Goal: Task Accomplishment & Management: Manage account settings

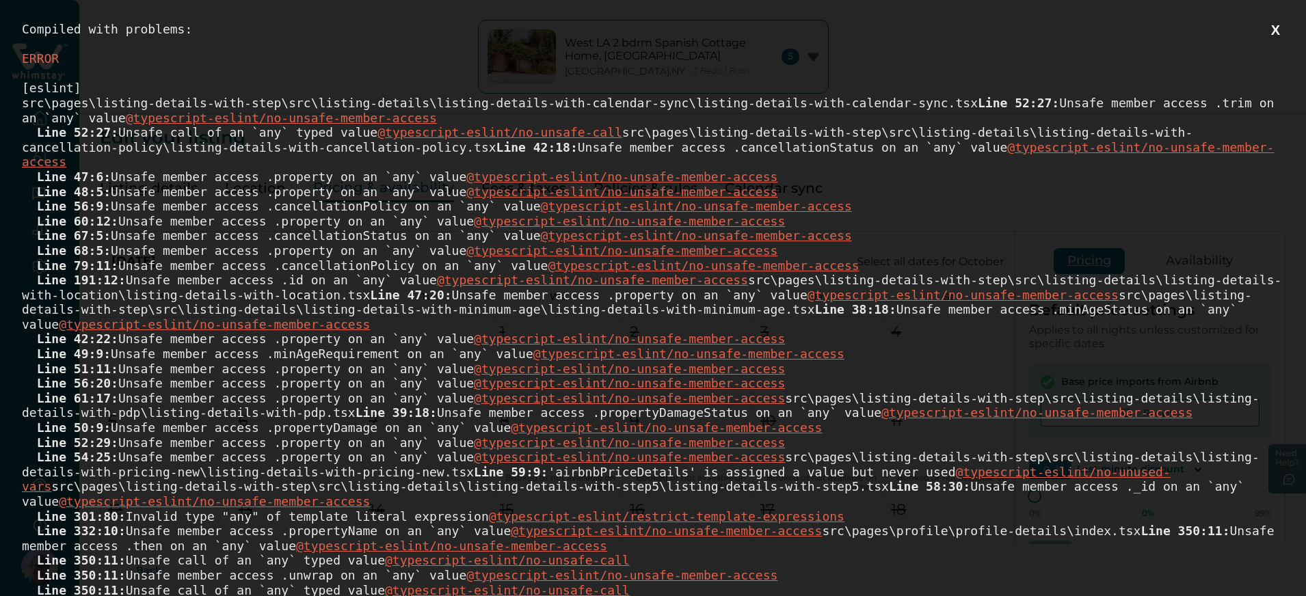
scroll to position [616, 0]
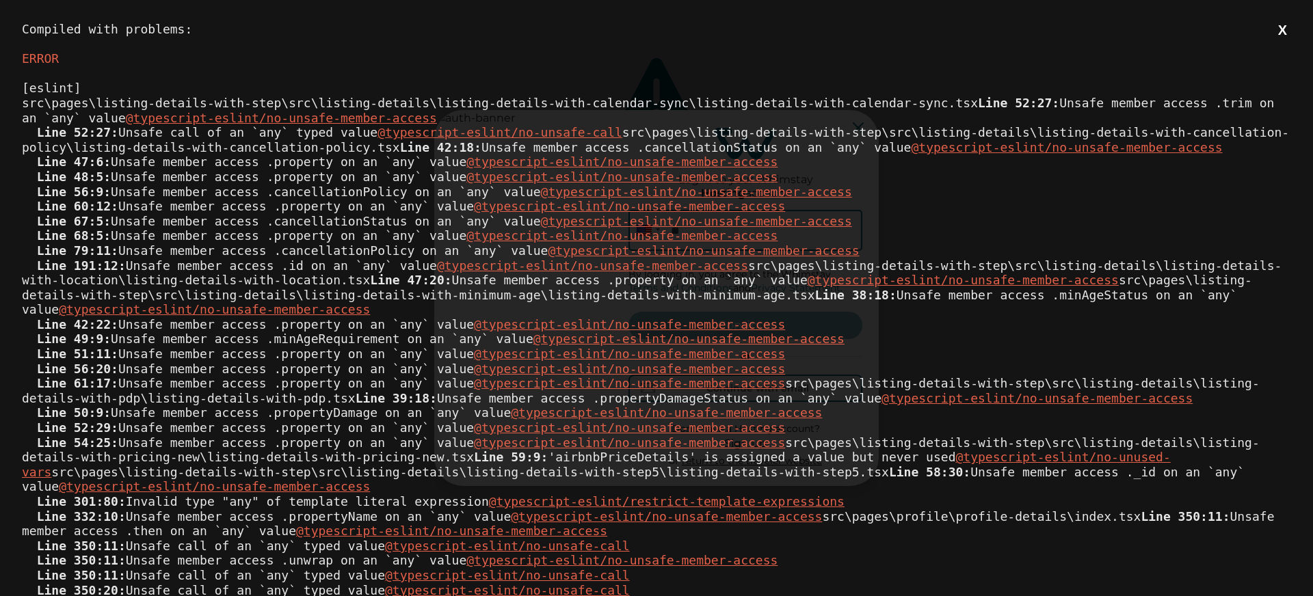
click at [1274, 37] on button "X" at bounding box center [1282, 30] width 17 height 17
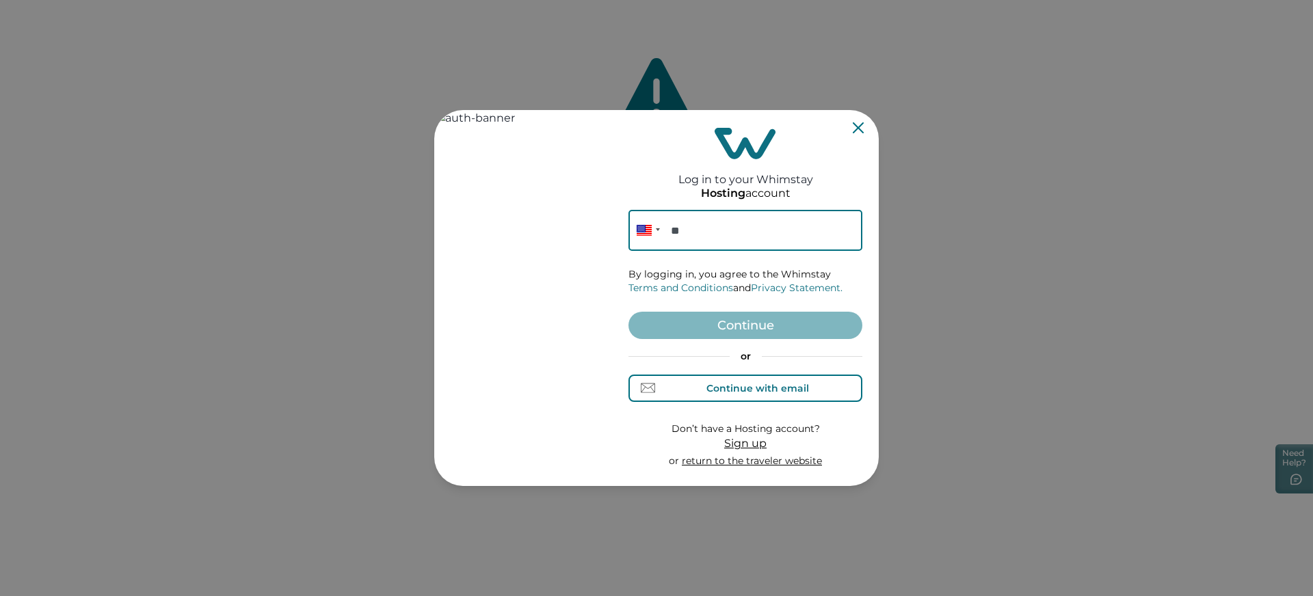
click at [735, 384] on div "Continue with email" at bounding box center [757, 388] width 103 height 11
click at [706, 232] on input at bounding box center [746, 230] width 234 height 41
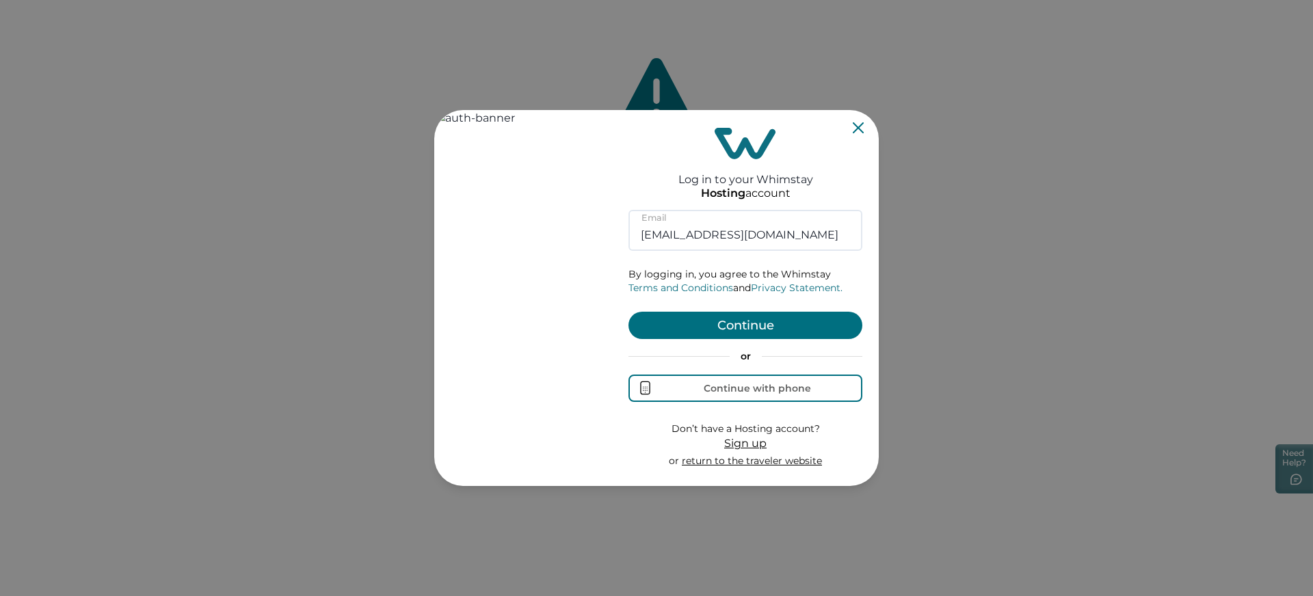
type input "rbo71@yopmail.com"
click at [741, 330] on button "Continue" at bounding box center [746, 325] width 234 height 27
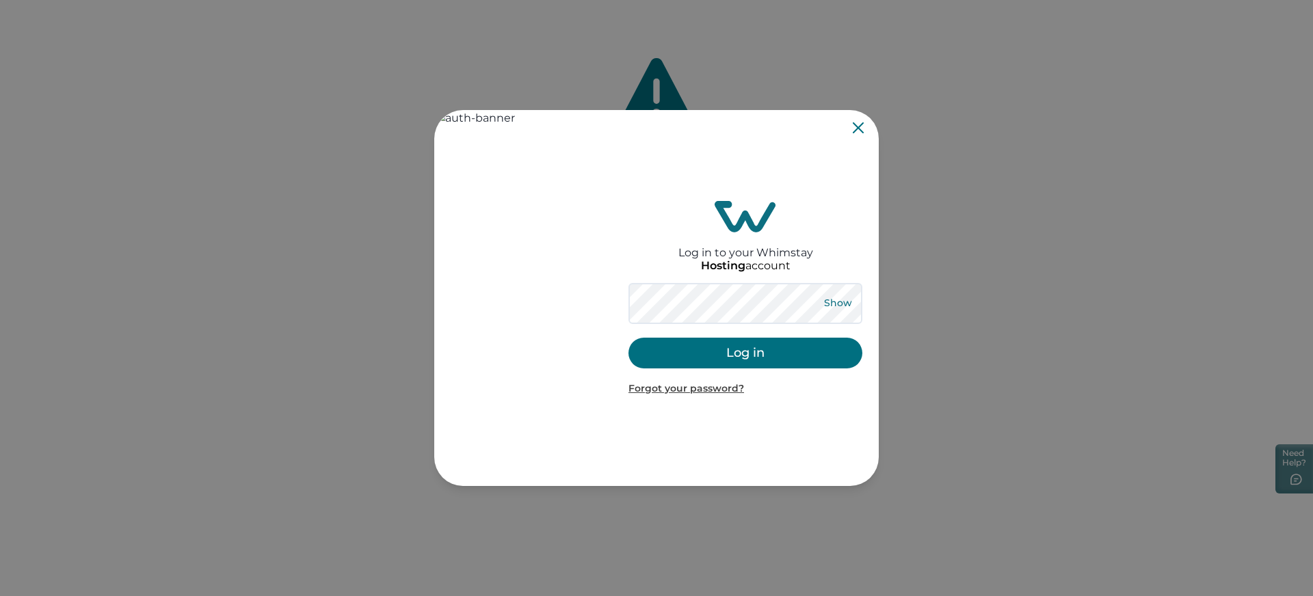
click at [852, 304] on button "Show" at bounding box center [837, 303] width 49 height 19
click at [761, 354] on button "Log in" at bounding box center [746, 353] width 234 height 31
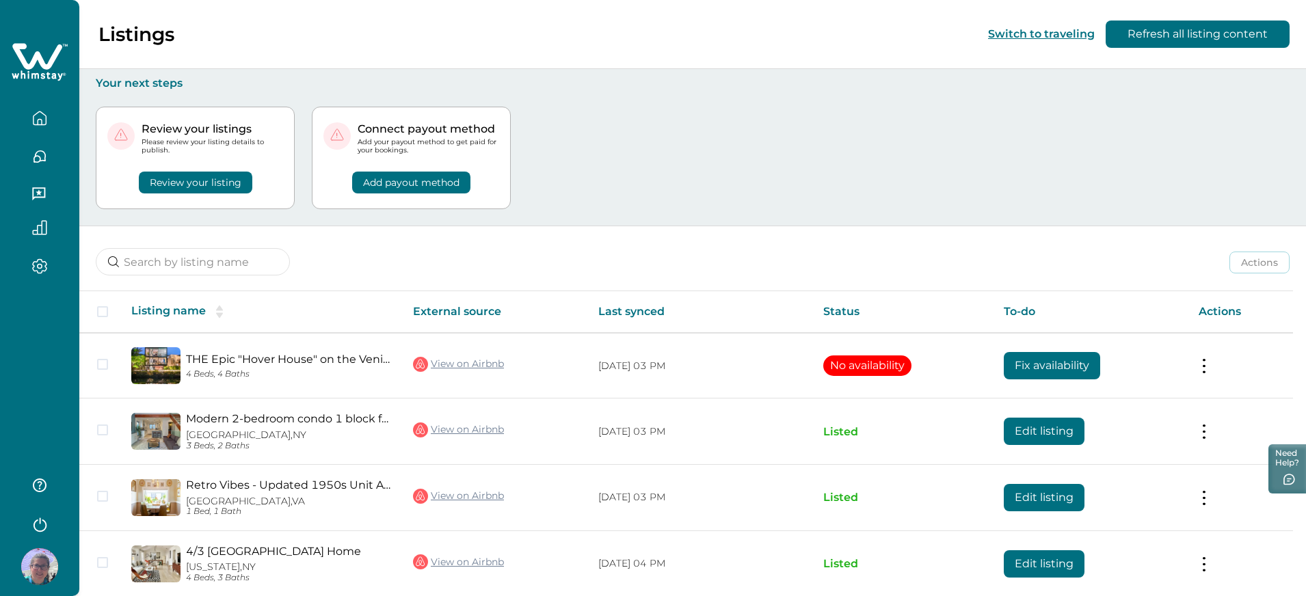
scroll to position [123, 0]
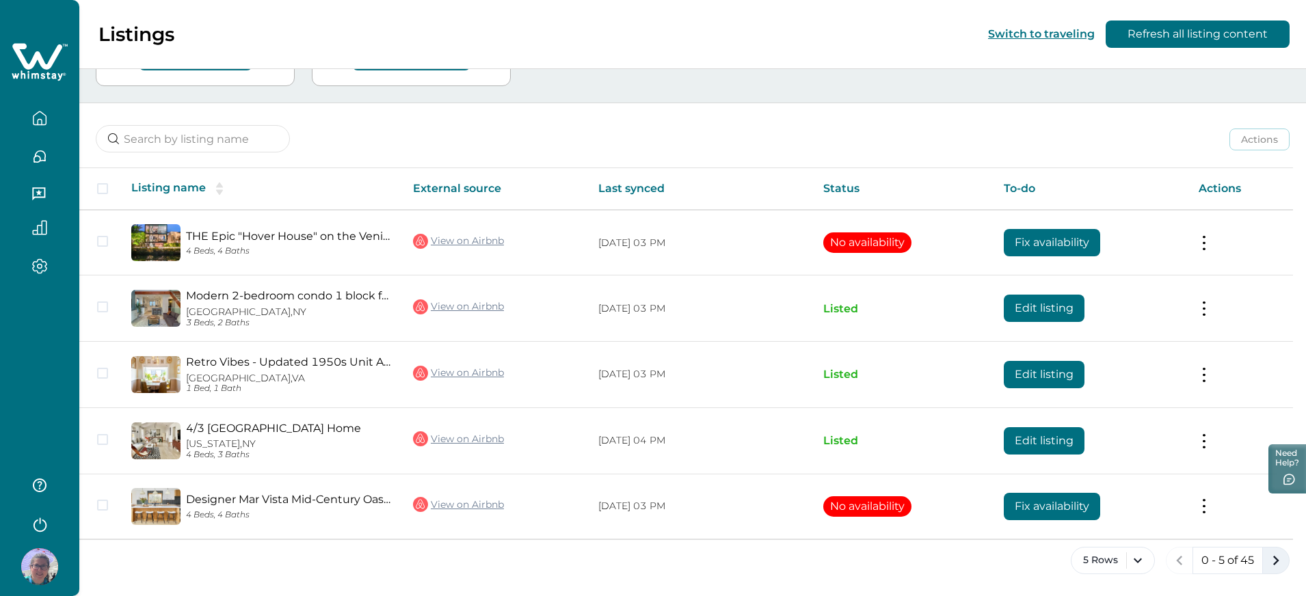
click at [1278, 558] on icon "next page" at bounding box center [1276, 560] width 19 height 19
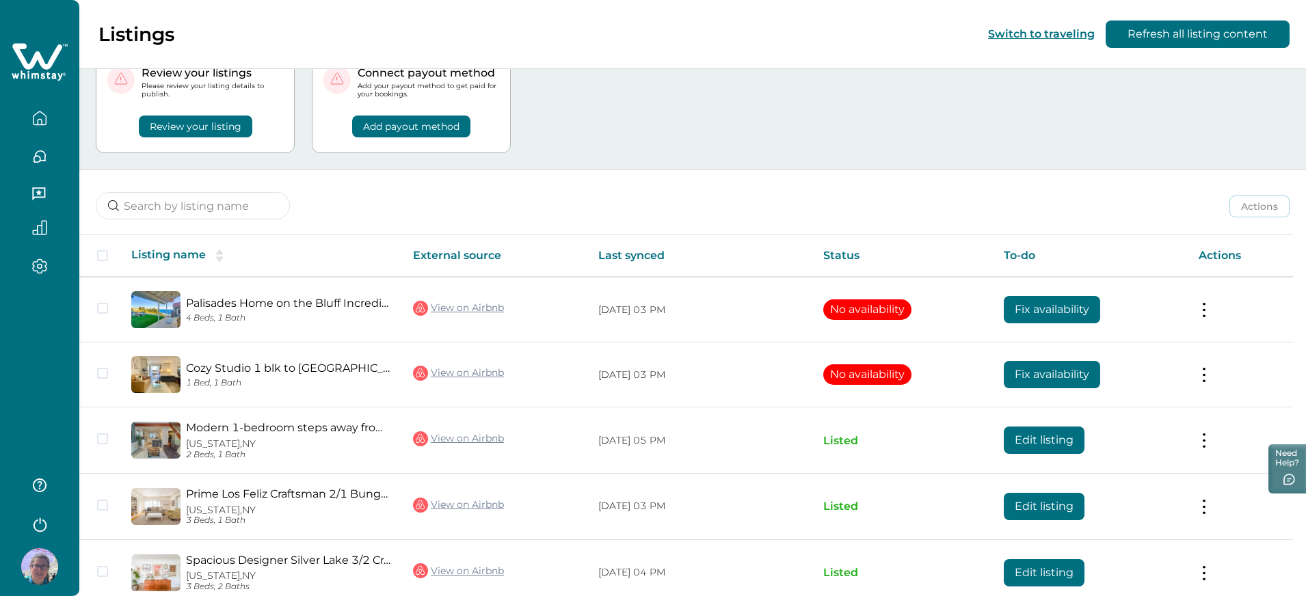
scroll to position [123, 0]
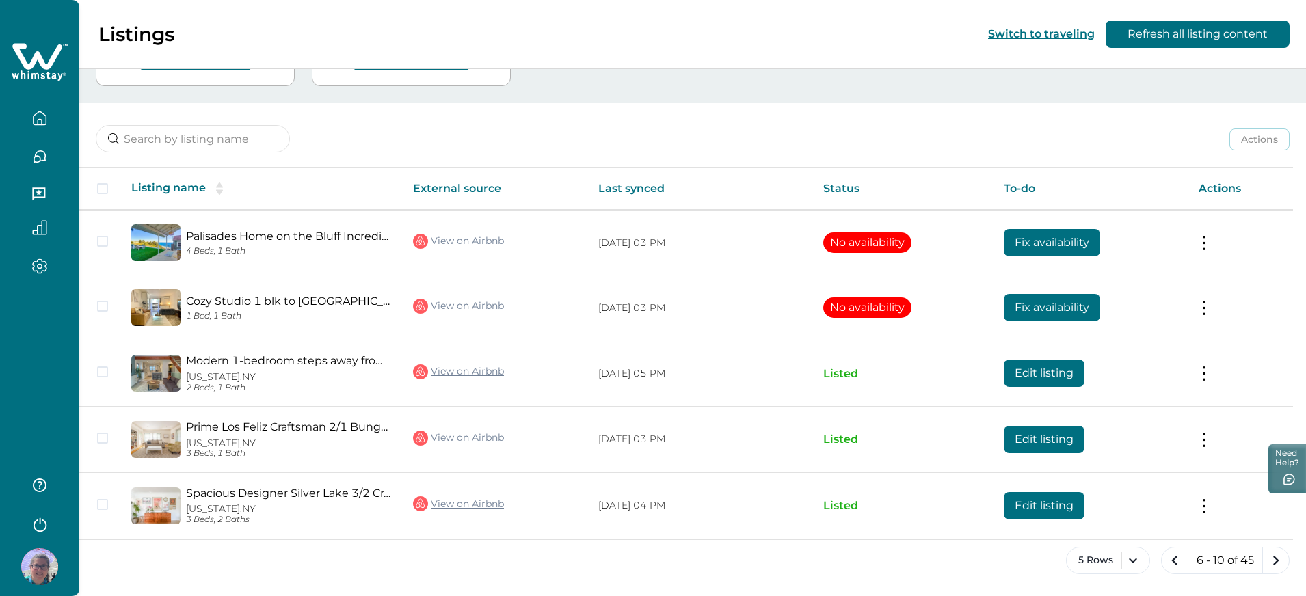
click at [1278, 558] on icon "next page" at bounding box center [1276, 560] width 19 height 19
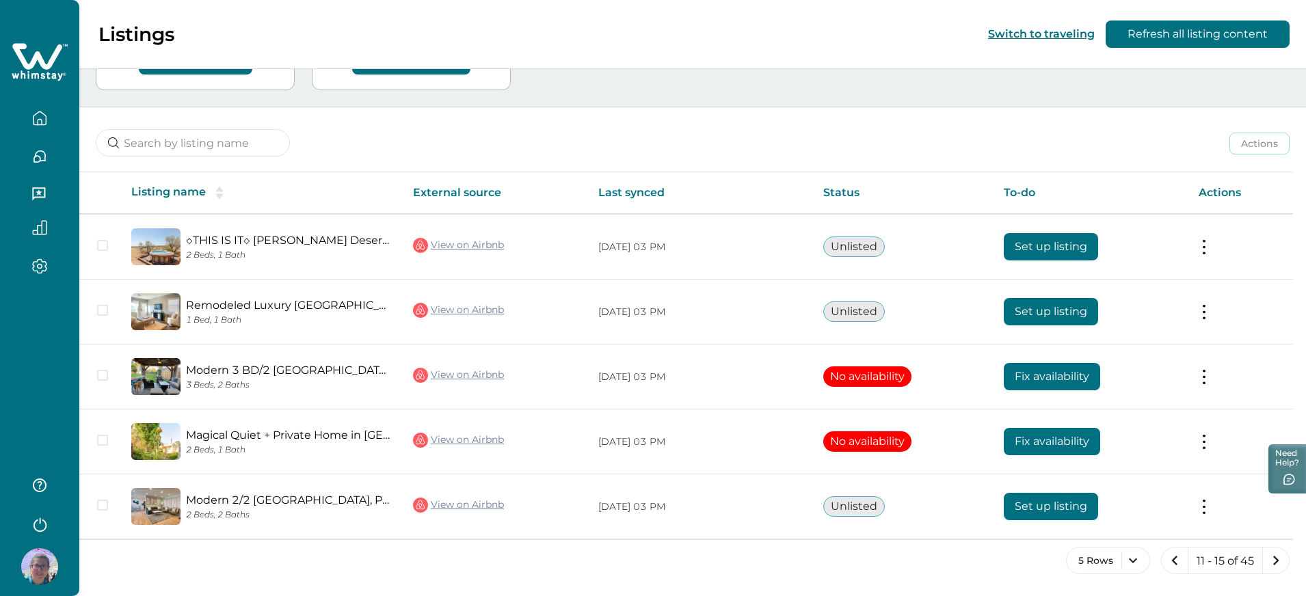
click at [1278, 558] on icon "next page" at bounding box center [1276, 560] width 19 height 19
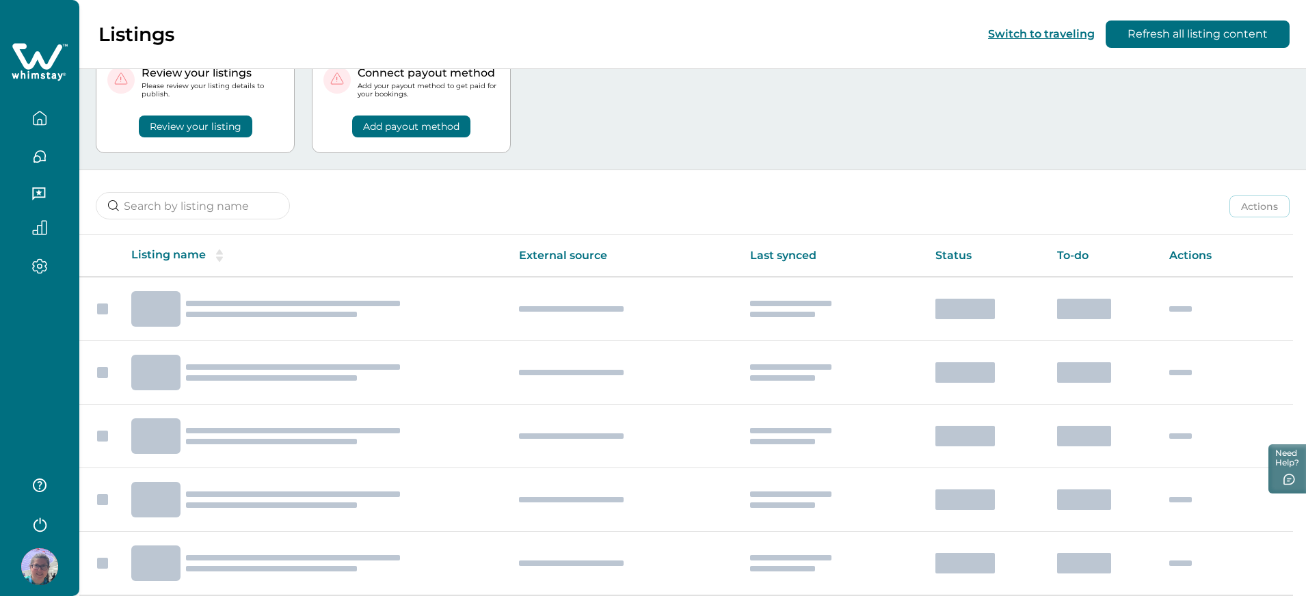
scroll to position [119, 0]
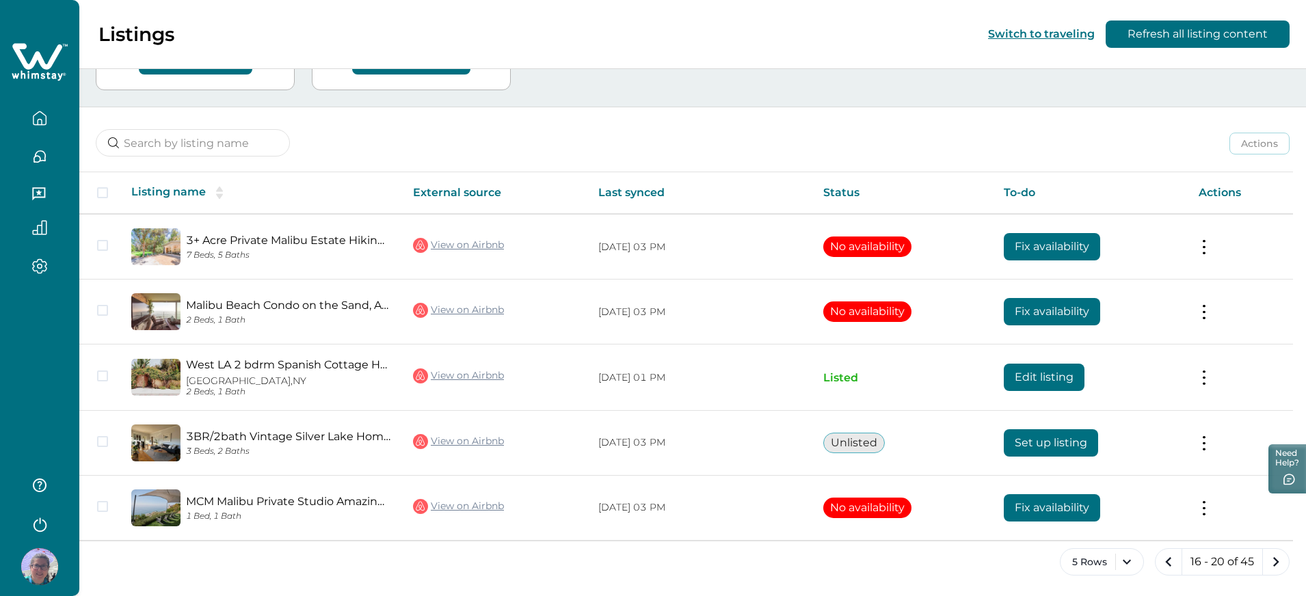
click at [1278, 558] on icon "next page" at bounding box center [1276, 562] width 19 height 19
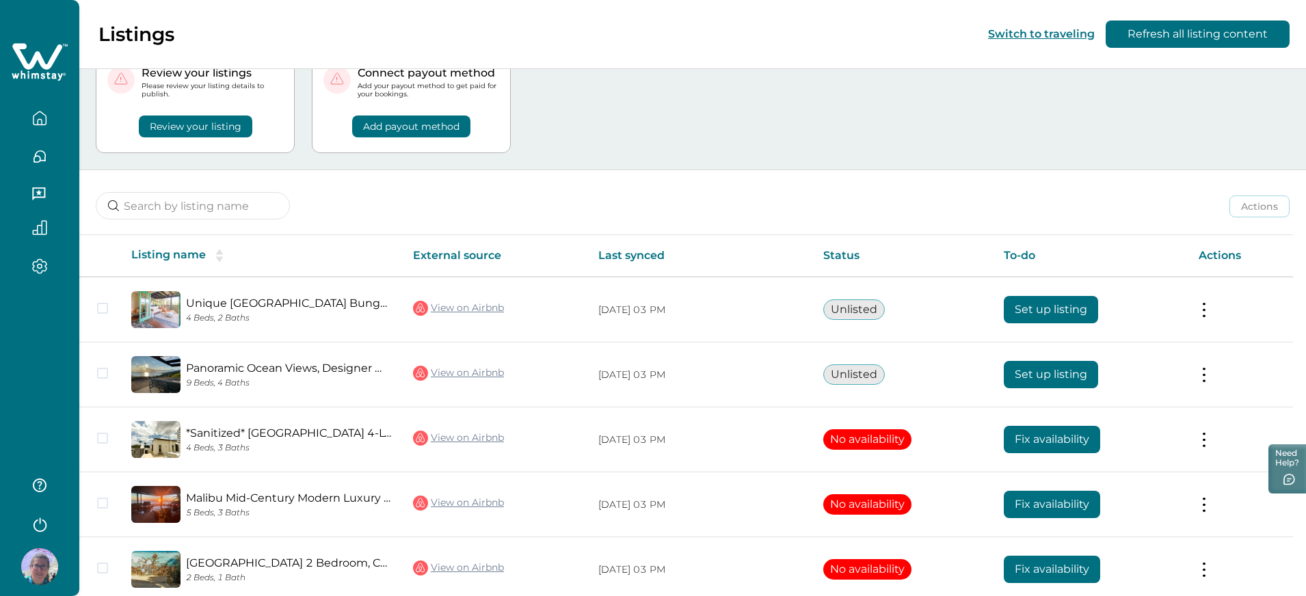
scroll to position [119, 0]
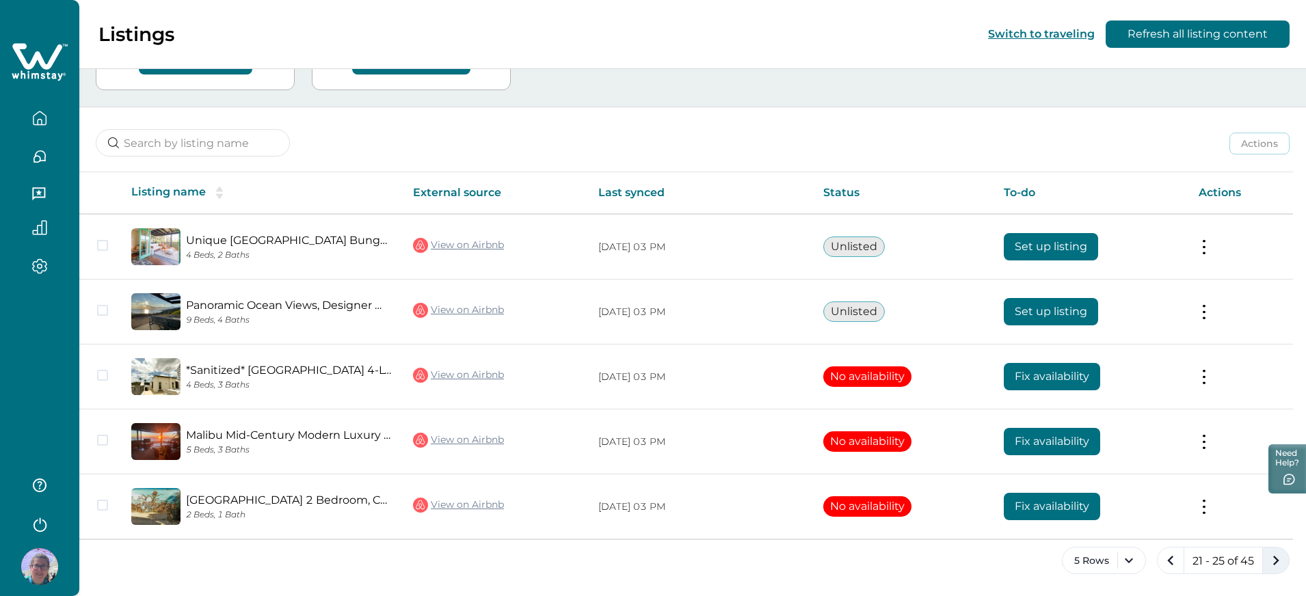
click at [1278, 564] on icon "next page" at bounding box center [1276, 560] width 19 height 19
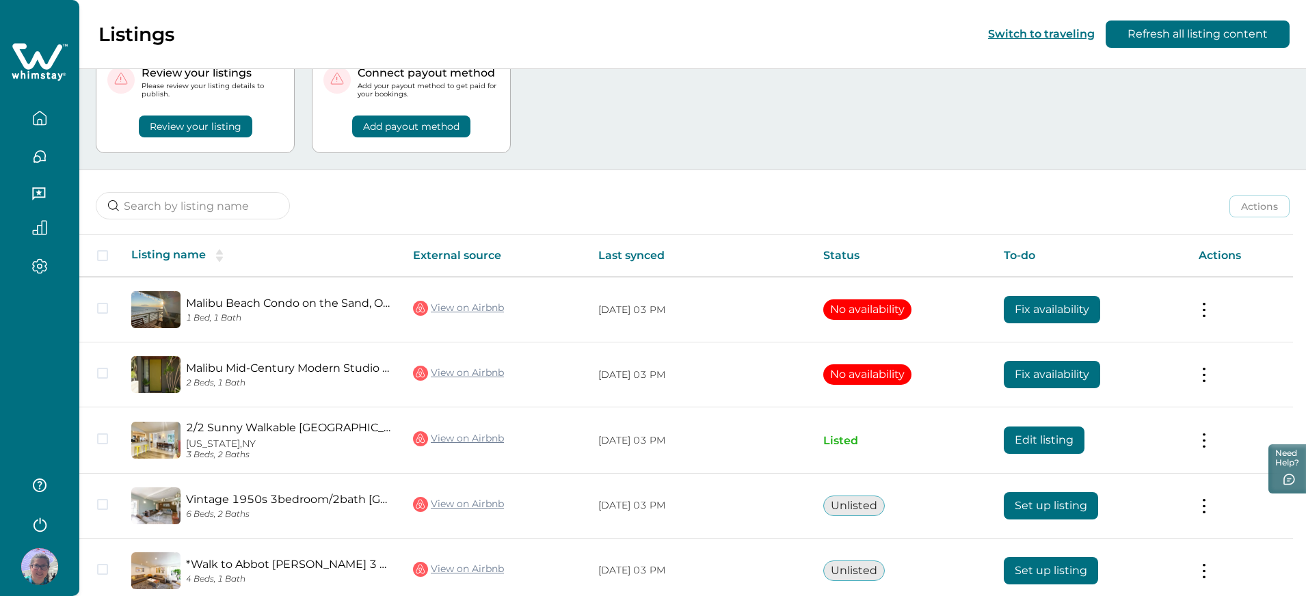
scroll to position [119, 0]
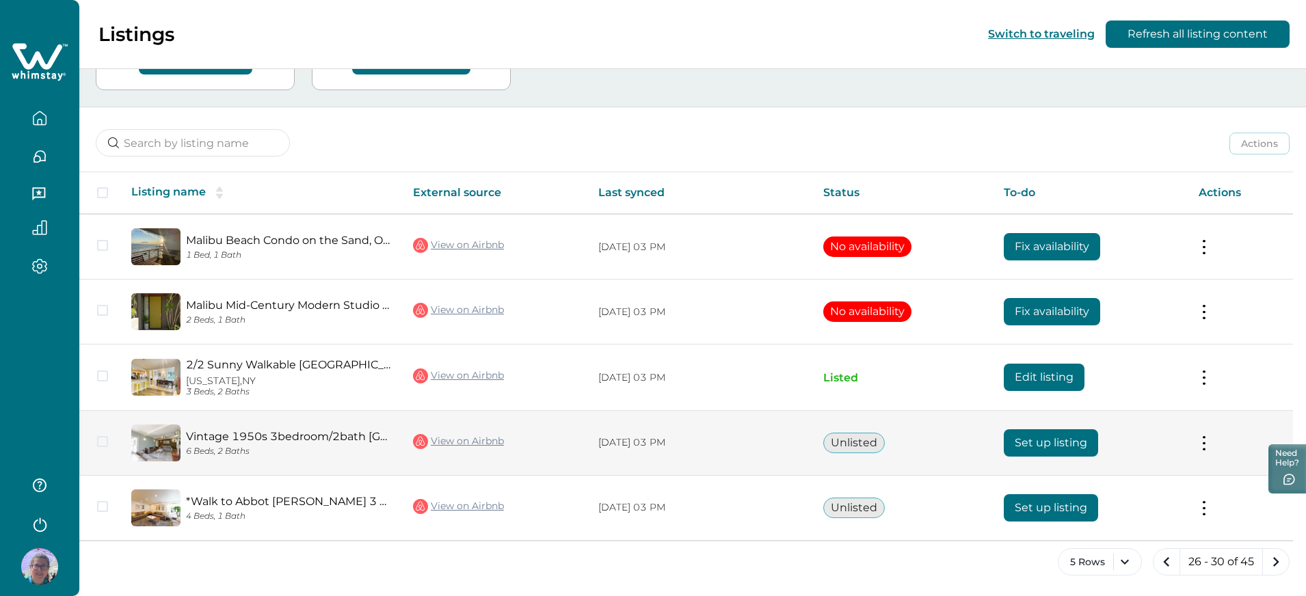
click at [1046, 444] on button "Set up listing" at bounding box center [1051, 442] width 94 height 27
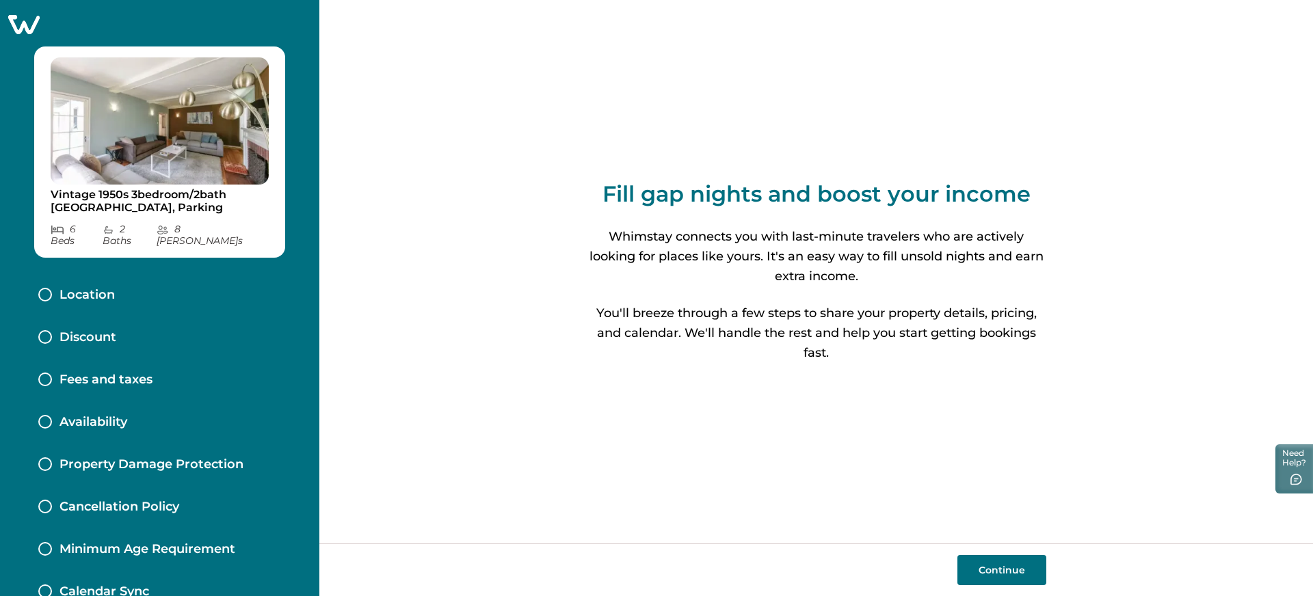
click at [24, 26] on icon at bounding box center [23, 24] width 31 height 19
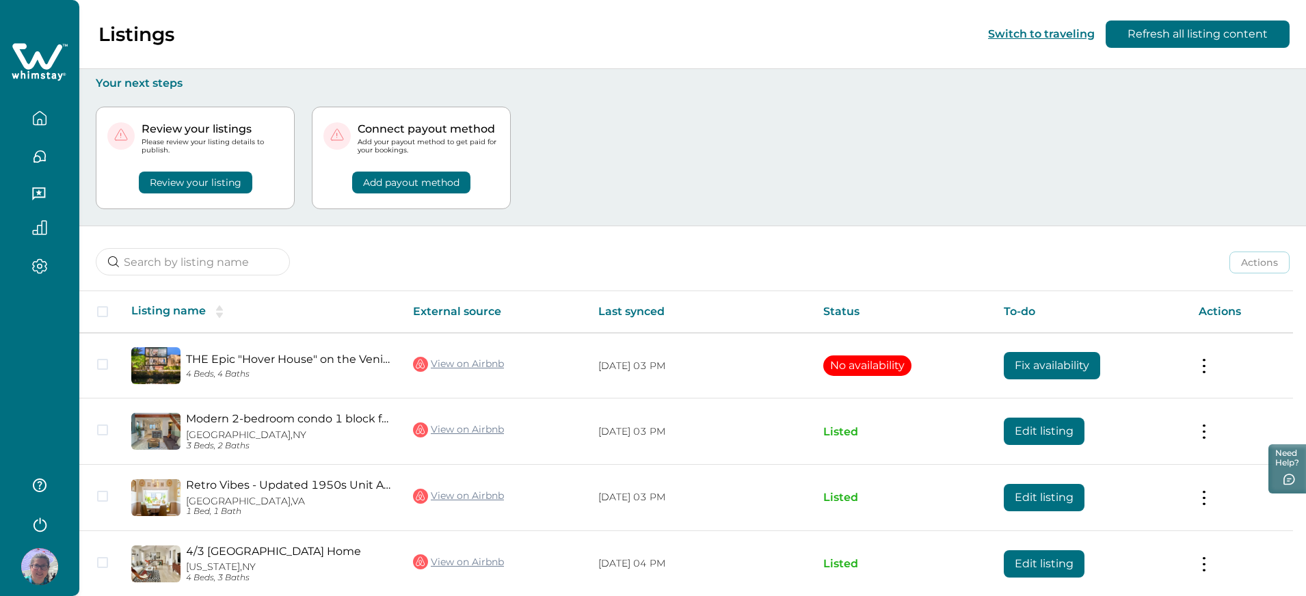
click at [203, 181] on button "Review your listing" at bounding box center [196, 183] width 114 height 22
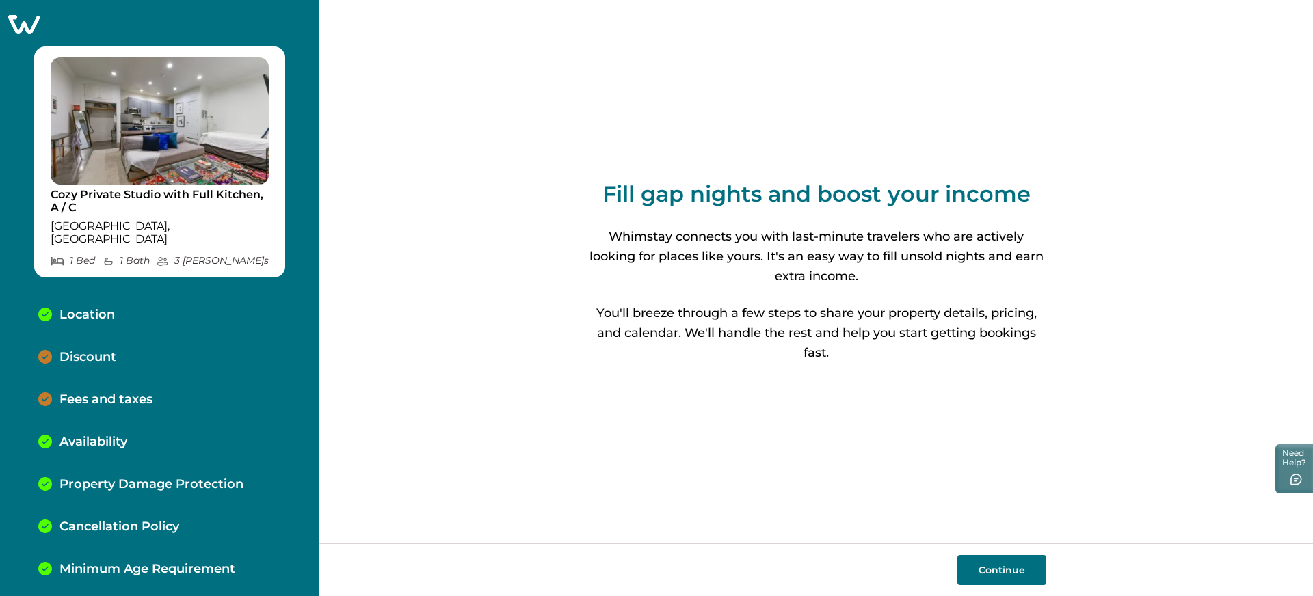
click at [1029, 568] on button "Continue" at bounding box center [1001, 570] width 89 height 30
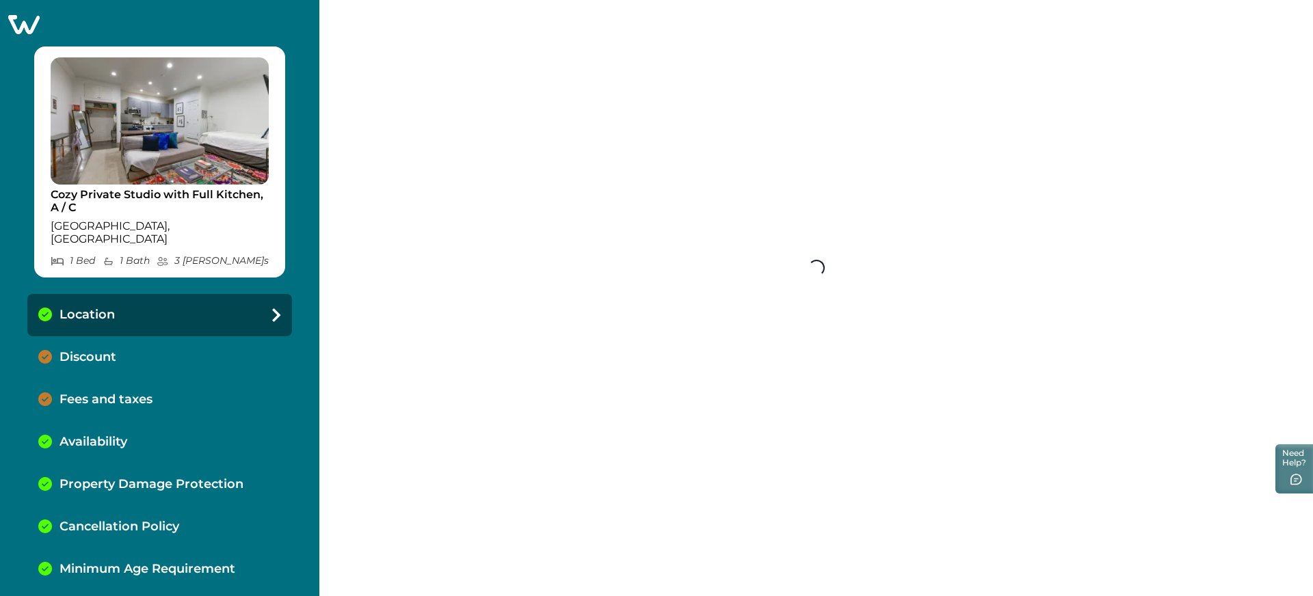
select select "MD"
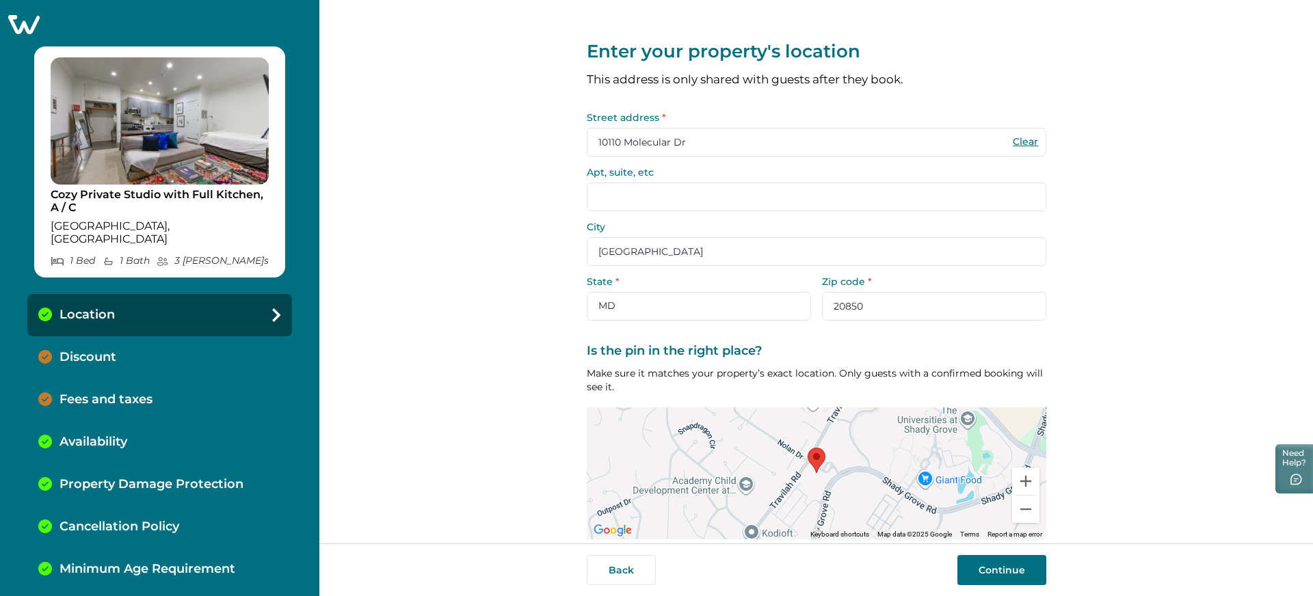
click at [98, 435] on p "Availability" at bounding box center [94, 442] width 68 height 15
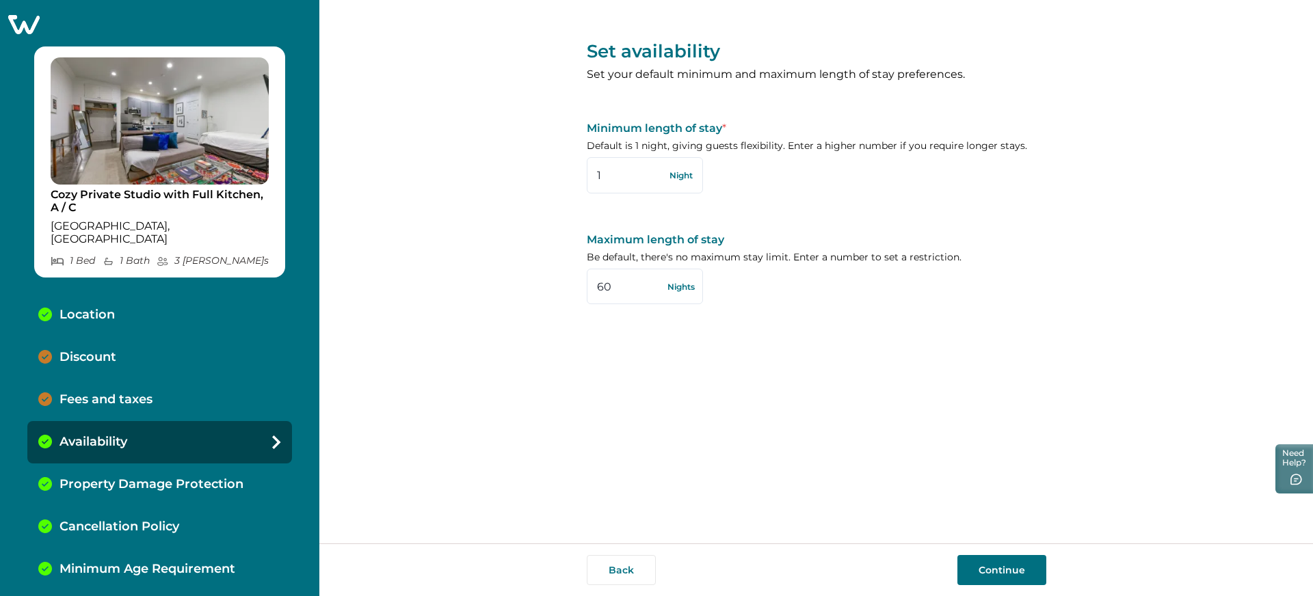
click at [401, 298] on div "Set availability Set your default minimum and maximum length of stay preference…" at bounding box center [816, 272] width 994 height 544
click at [27, 34] on icon at bounding box center [24, 24] width 34 height 21
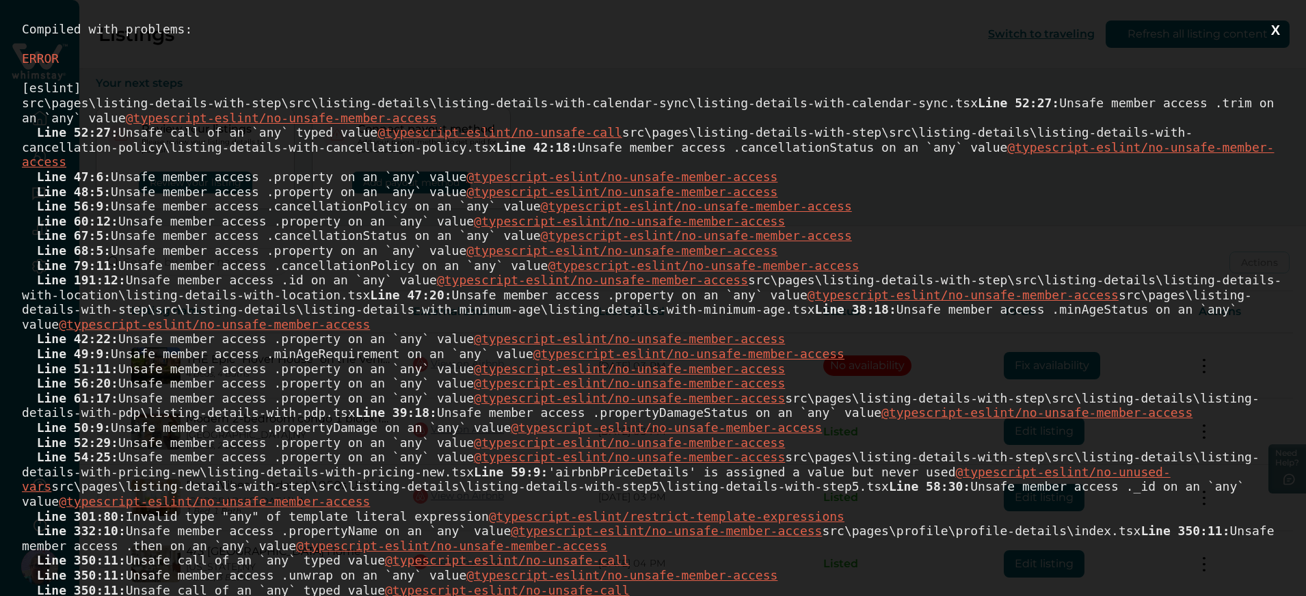
click at [1267, 28] on button "X" at bounding box center [1275, 30] width 17 height 17
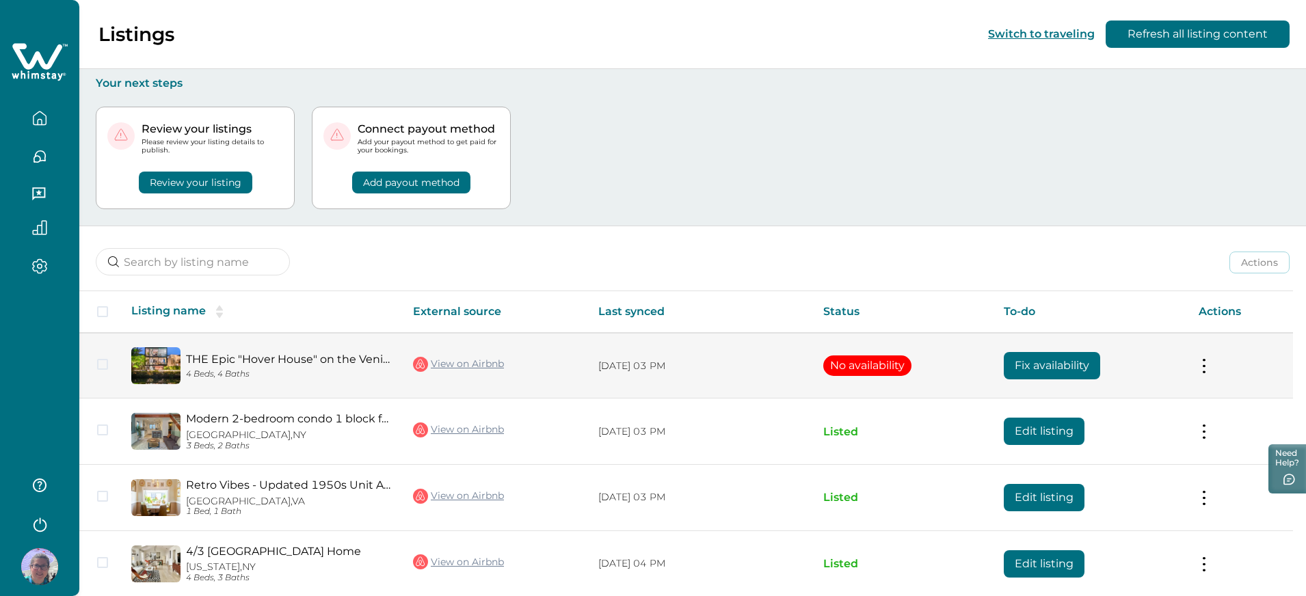
scroll to position [123, 0]
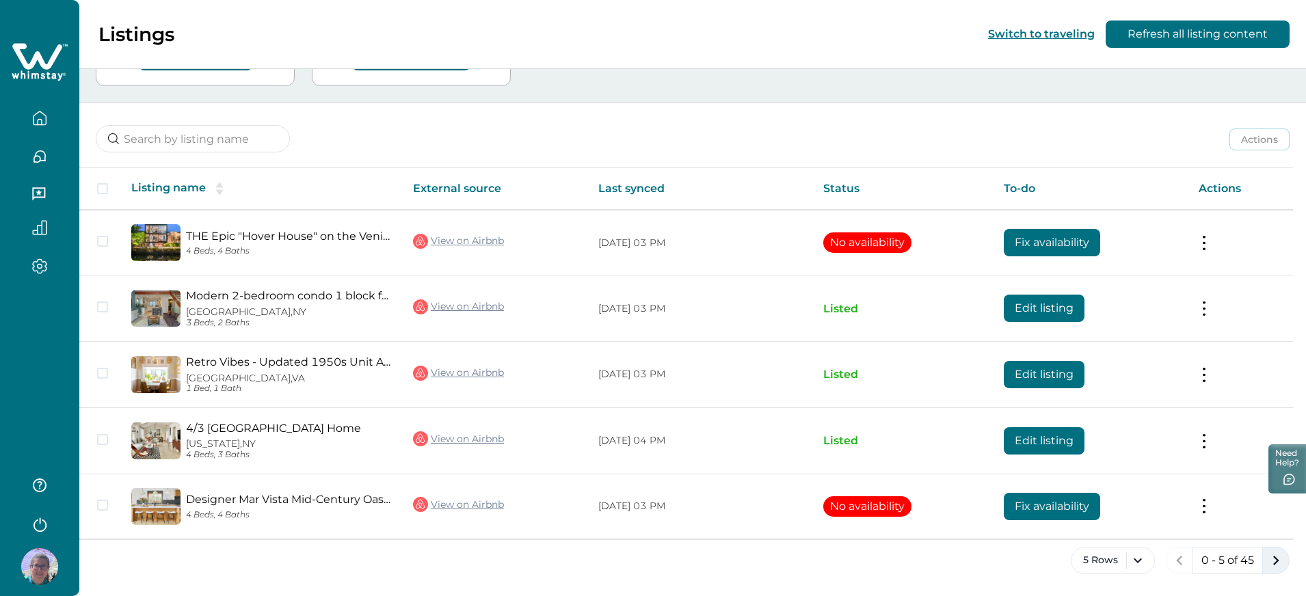
click at [1273, 559] on icon "next page" at bounding box center [1276, 560] width 19 height 19
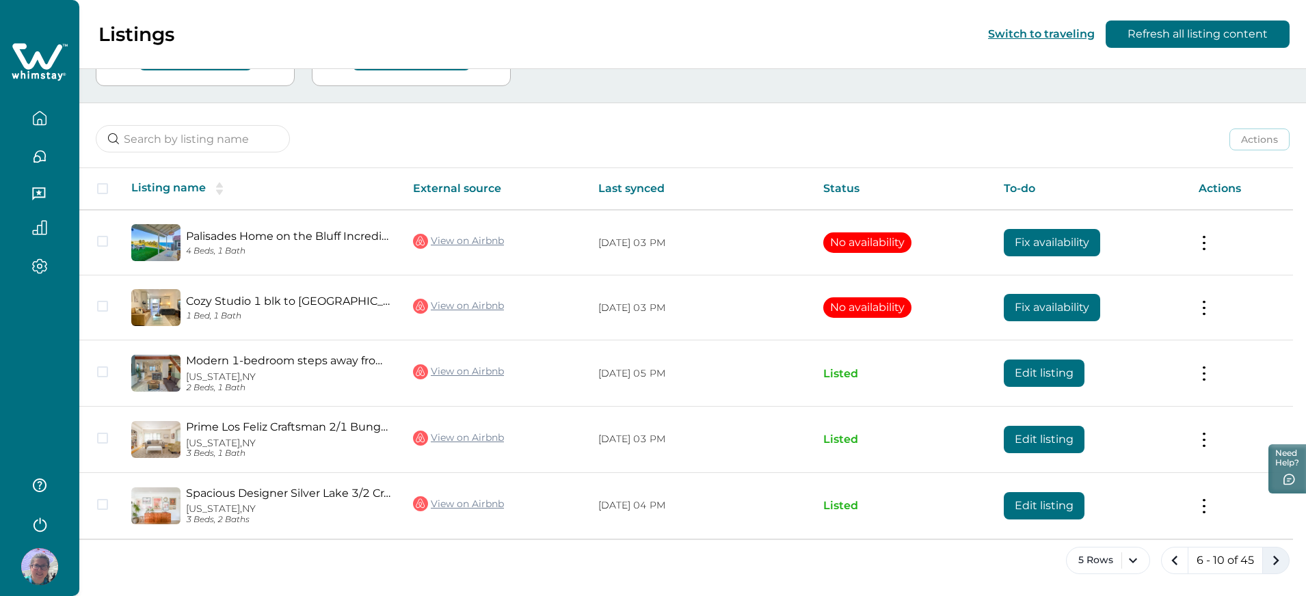
click at [1273, 559] on icon "next page" at bounding box center [1276, 560] width 19 height 19
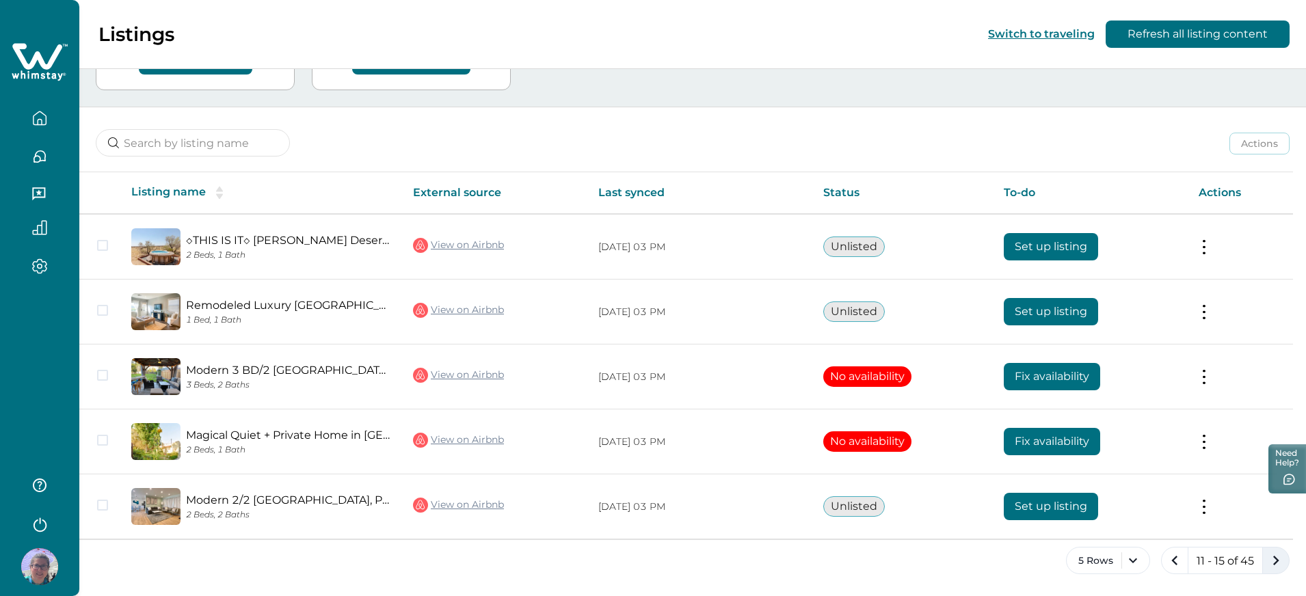
scroll to position [119, 0]
click at [1273, 559] on icon "next page" at bounding box center [1276, 560] width 19 height 19
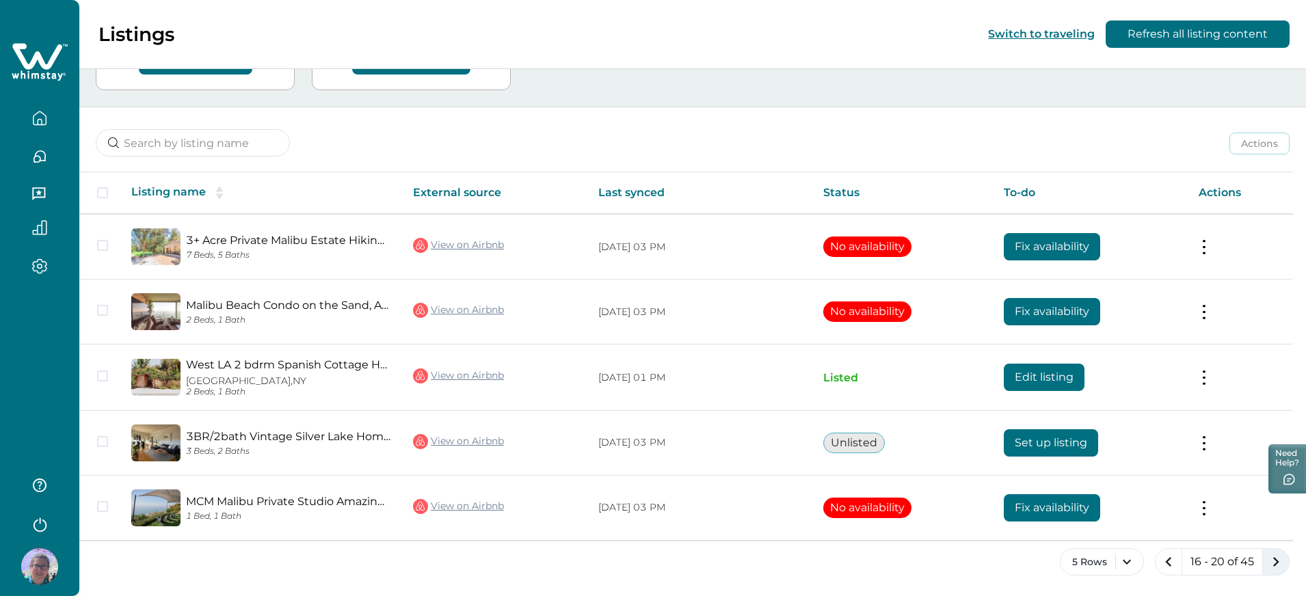
scroll to position [120, 0]
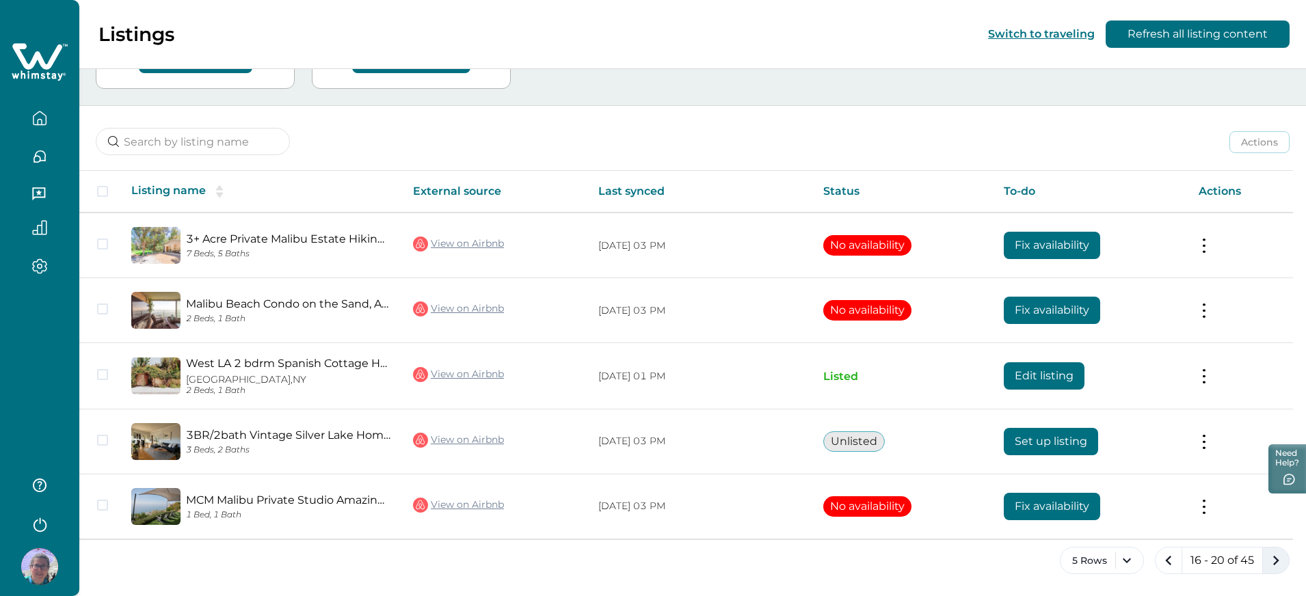
click at [1274, 559] on icon "next page" at bounding box center [1276, 560] width 19 height 19
